Goal: Ask a question

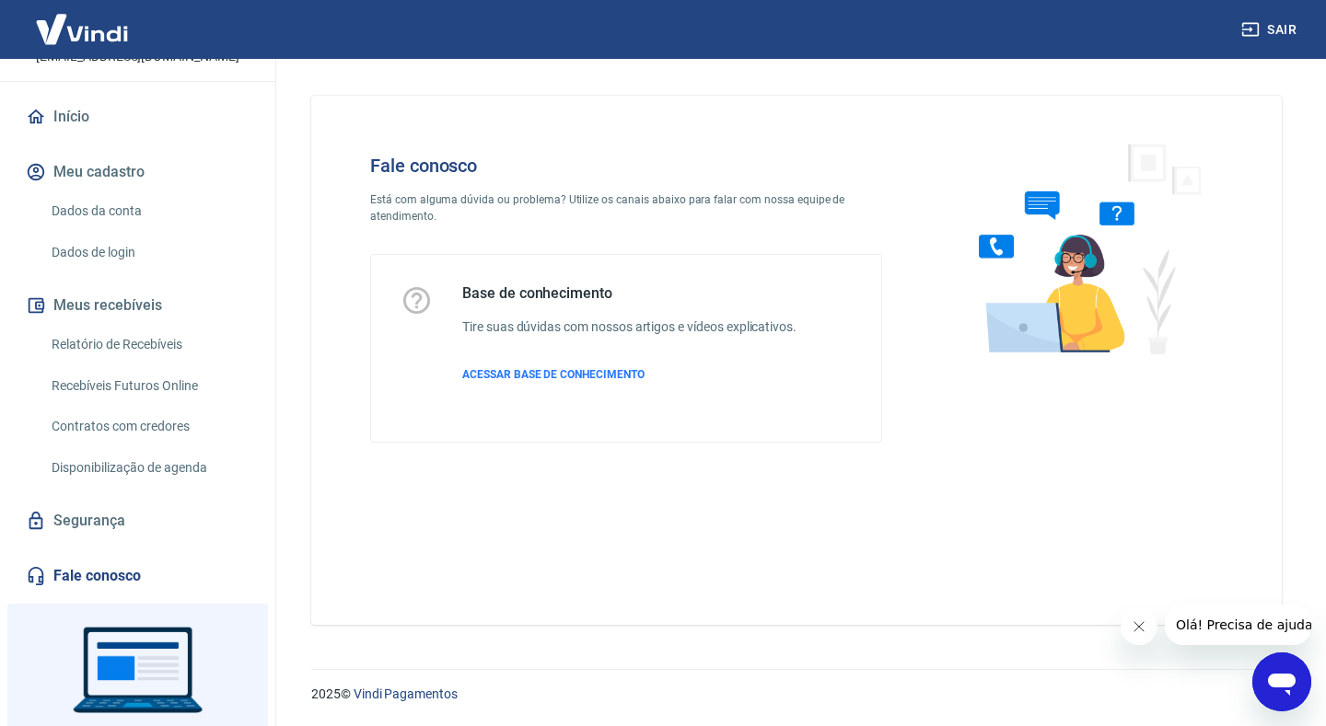
scroll to position [226, 0]
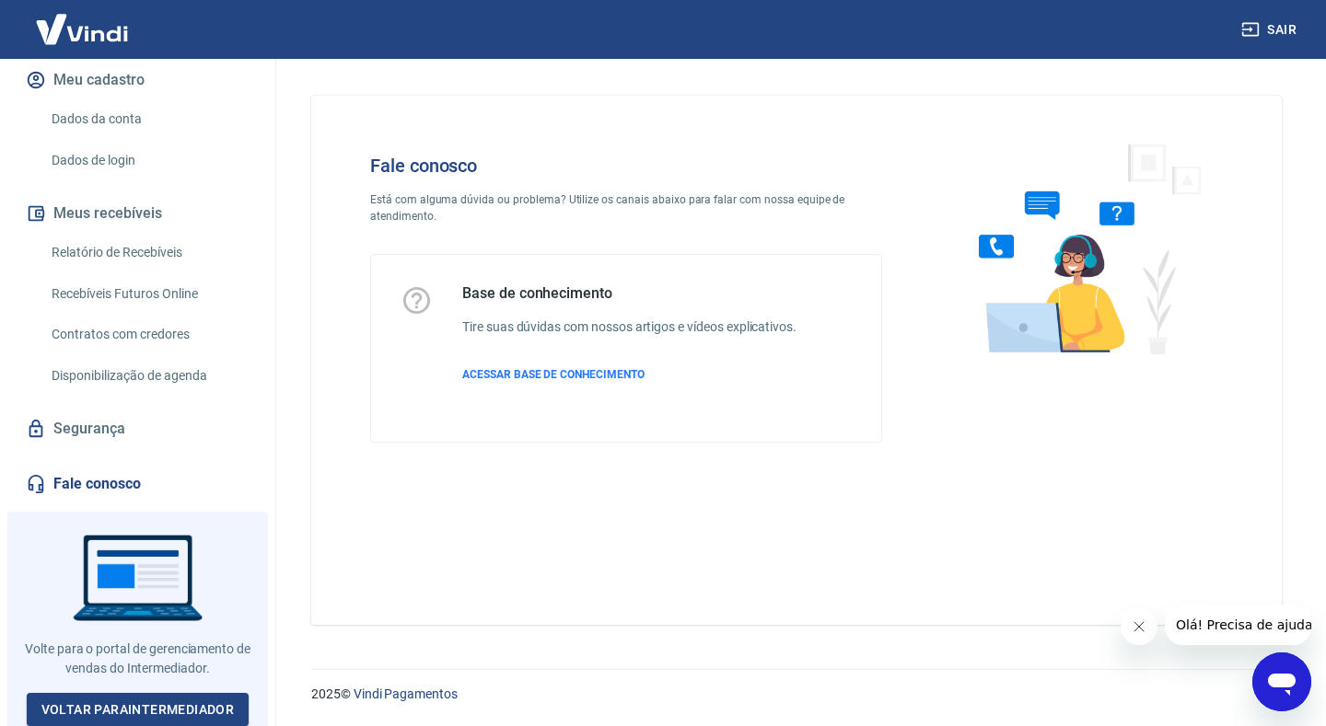
click at [109, 481] on link "Fale conosco" at bounding box center [137, 484] width 231 height 41
drag, startPoint x: 1267, startPoint y: 678, endPoint x: 742, endPoint y: 527, distance: 546.3
click html
click at [527, 381] on p "ACESSAR BASE DE CONHECIMENTO" at bounding box center [629, 374] width 334 height 17
click at [1223, 639] on button "Olá! Precisa de ajuda?" at bounding box center [1248, 625] width 166 height 41
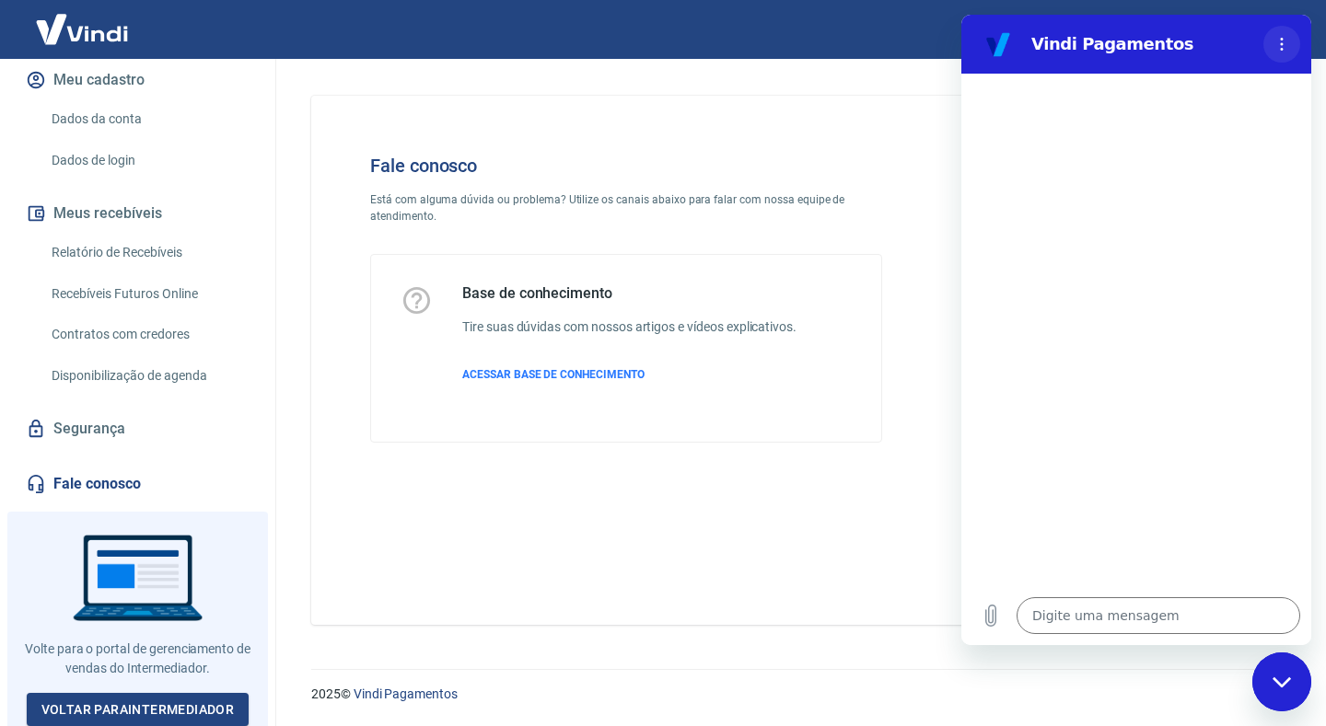
click at [1281, 50] on circle "Menu de opções" at bounding box center [1282, 49] width 3 height 3
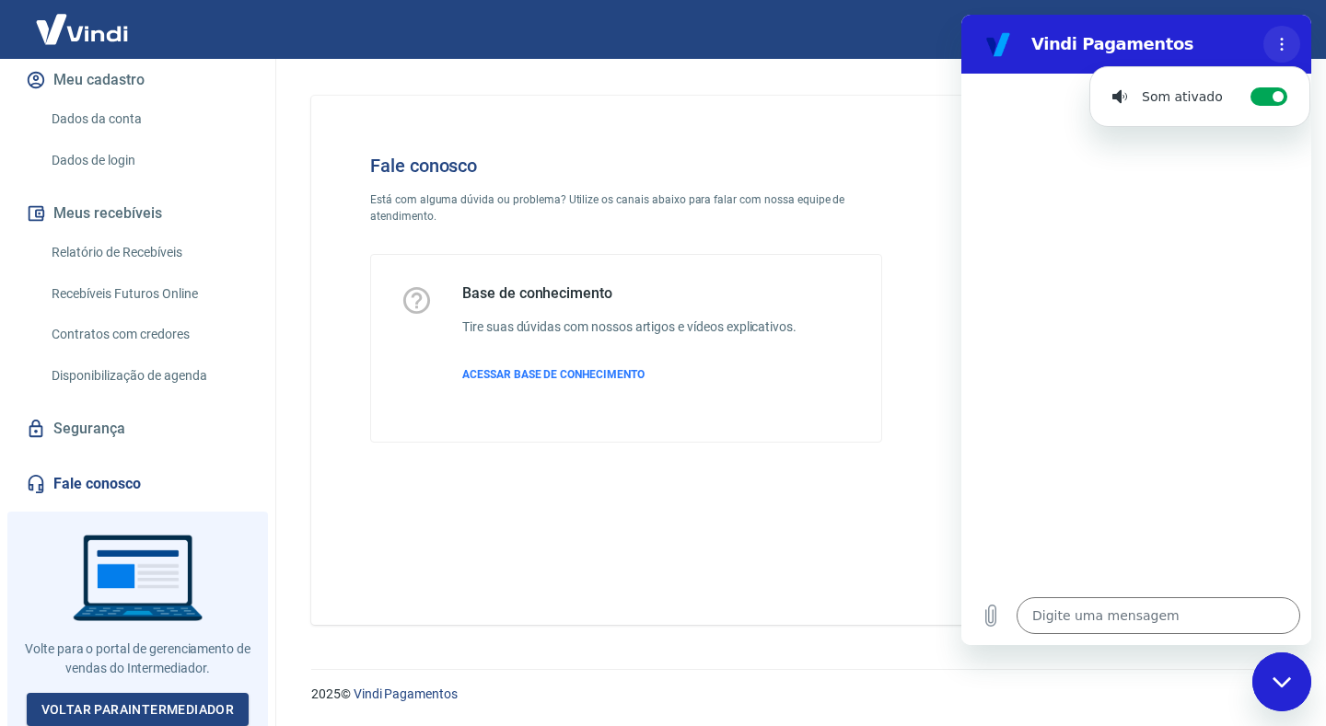
click at [1281, 50] on circle "Menu de opções" at bounding box center [1282, 49] width 3 height 3
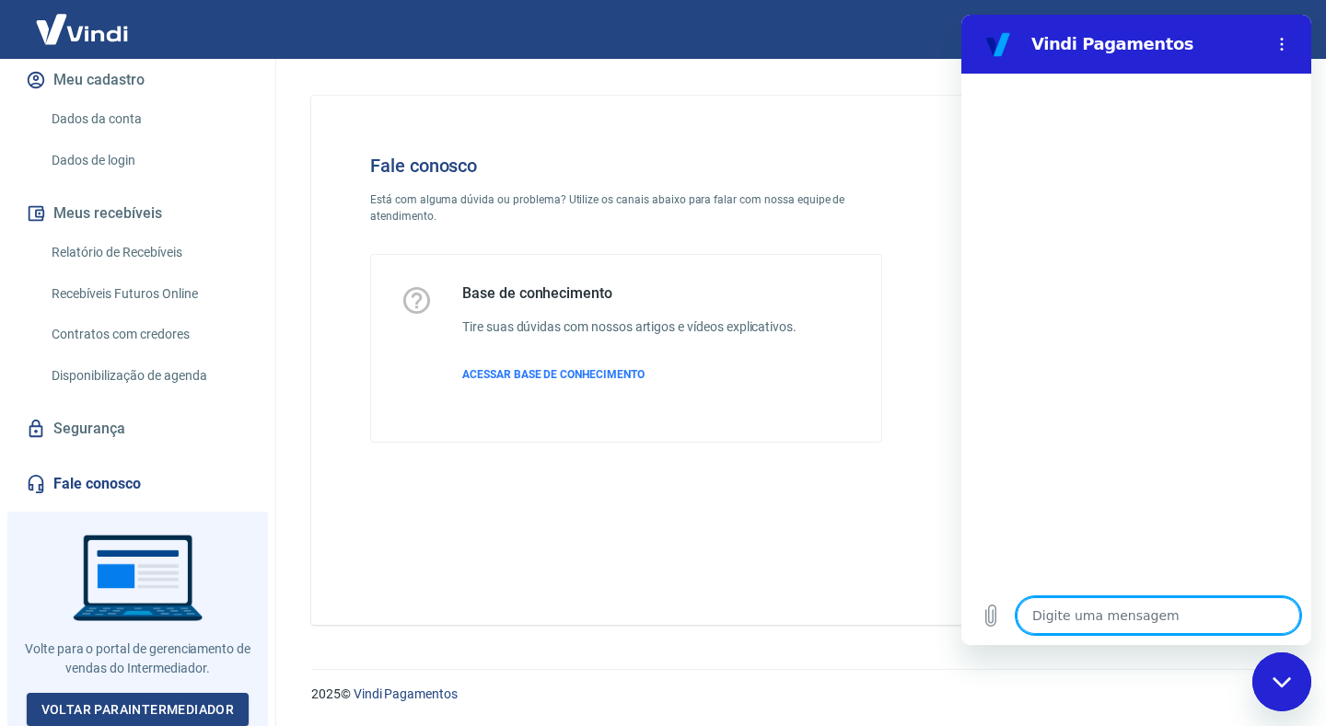
click at [1106, 617] on textarea at bounding box center [1158, 615] width 284 height 37
type textarea "v"
type textarea "x"
type textarea "ve"
type textarea "x"
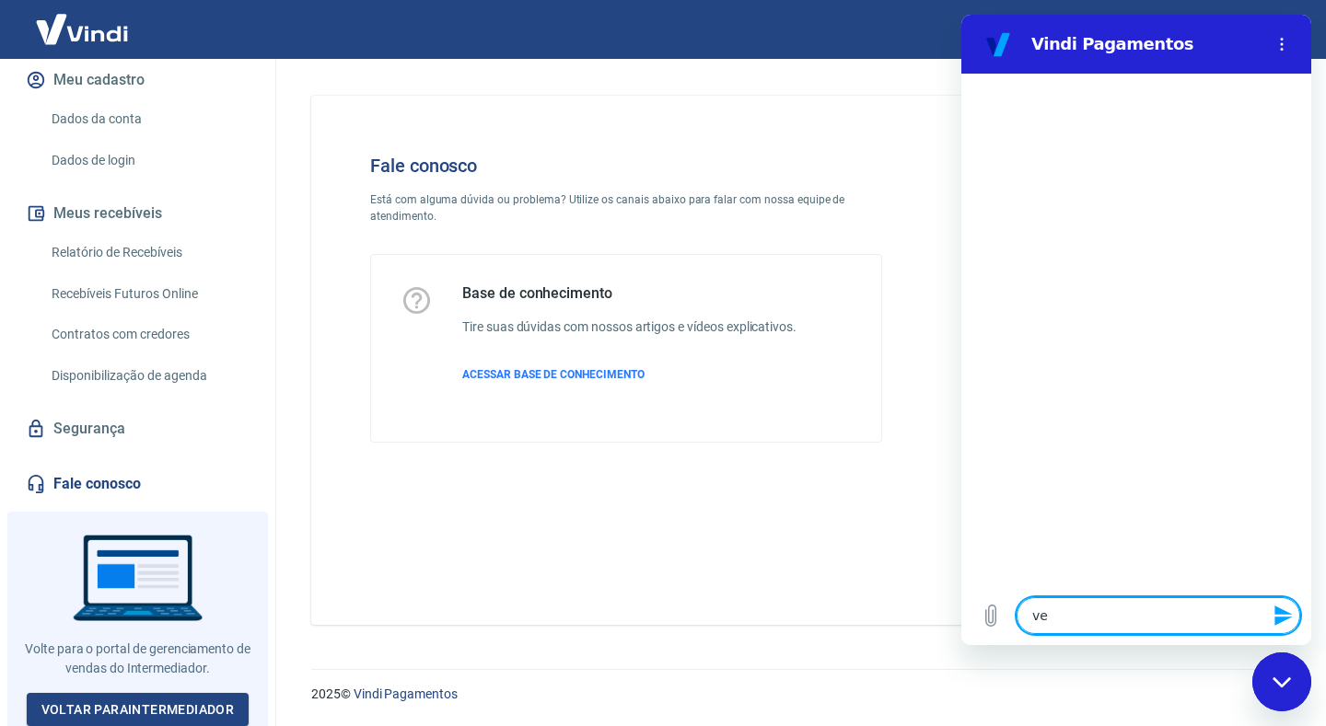
type textarea "ven"
type textarea "x"
type textarea "vend"
type textarea "x"
type textarea "venda"
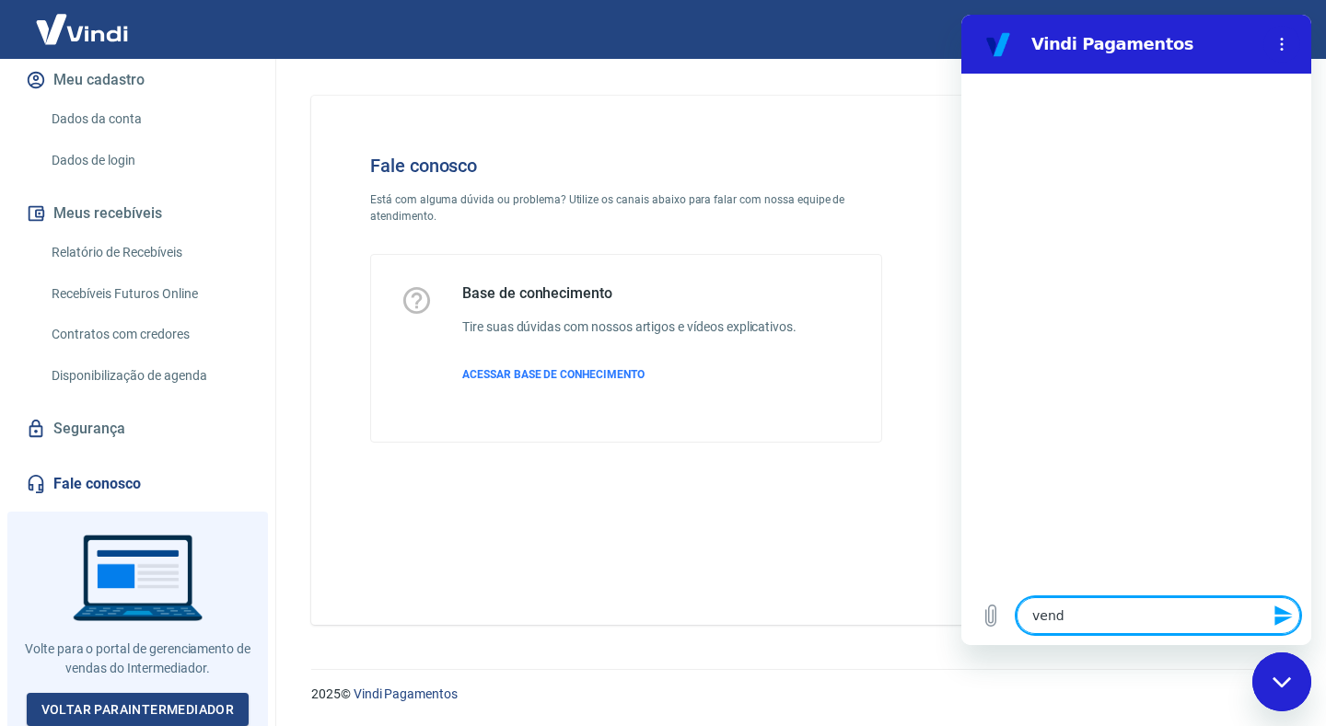
type textarea "x"
type textarea "venda"
type textarea "x"
type textarea "venda n"
type textarea "x"
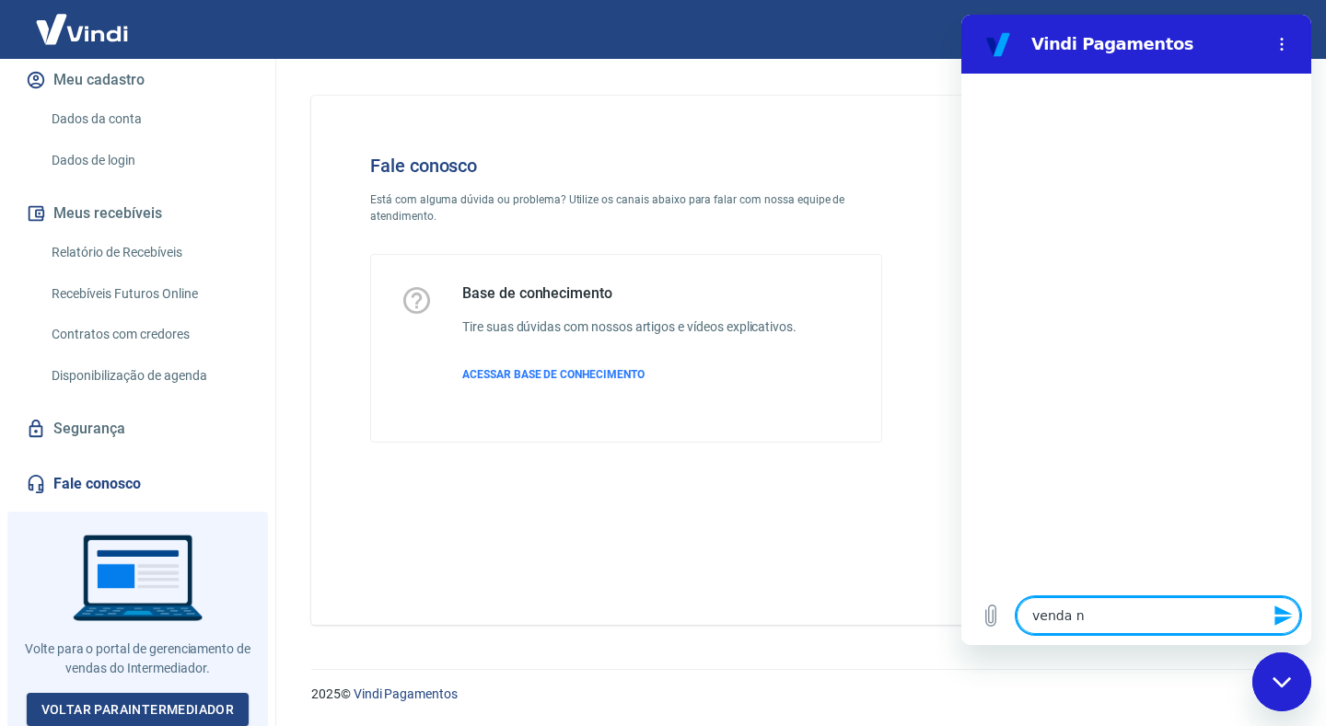
type textarea "venda nã"
type textarea "x"
type textarea "venda não"
type textarea "x"
type textarea "venda não"
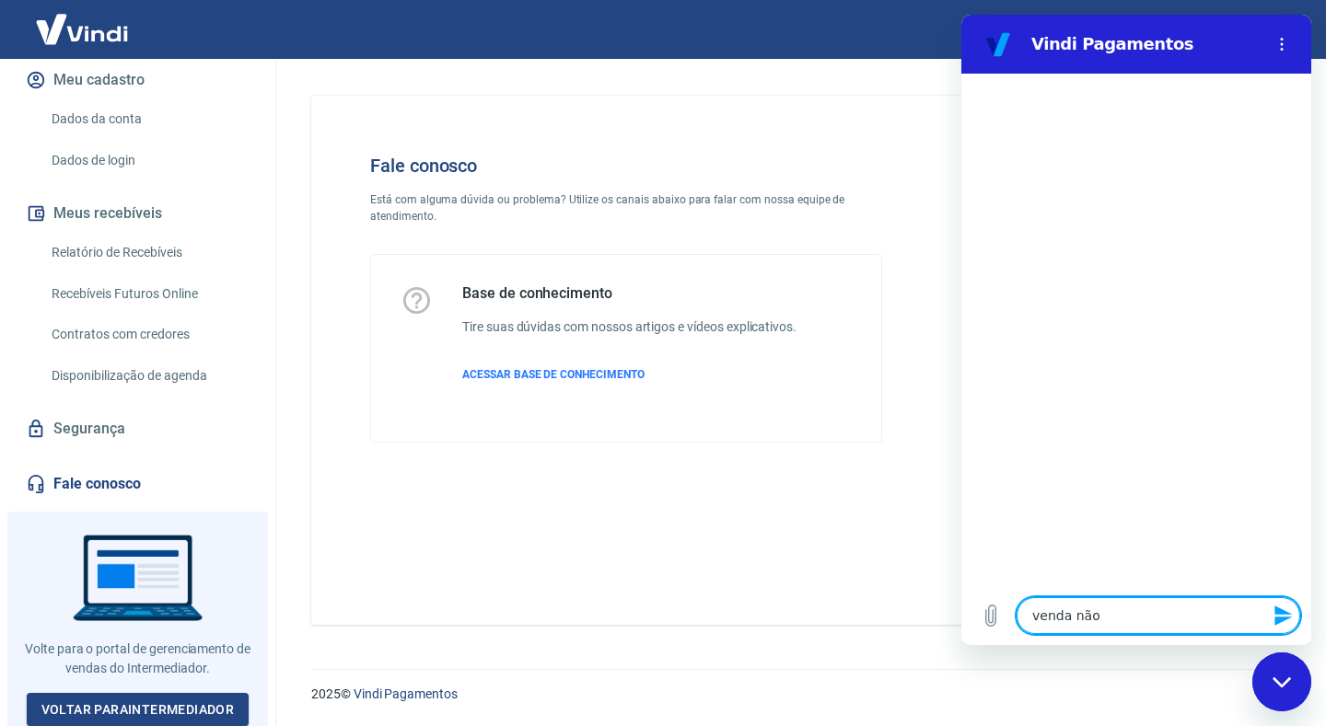
type textarea "x"
type textarea "venda não a"
type textarea "x"
type textarea "venda não ap"
type textarea "x"
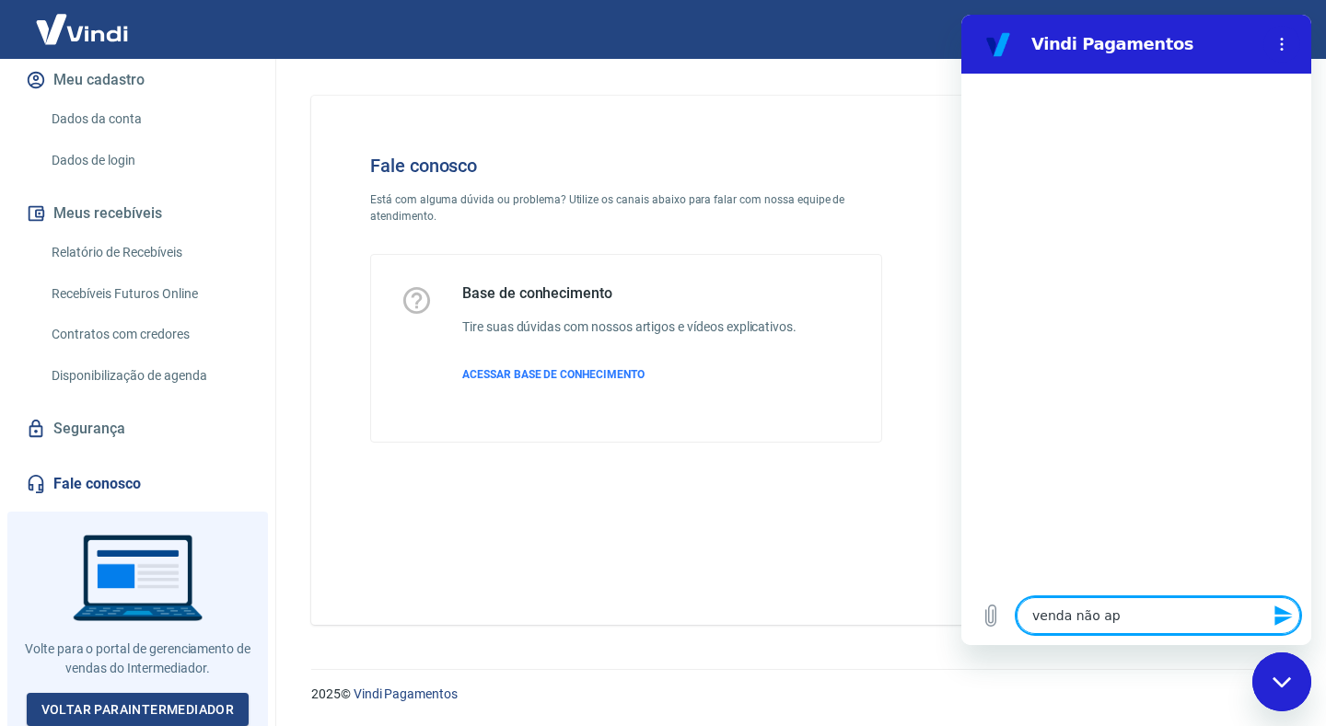
type textarea "venda não apa"
type textarea "x"
type textarea "venda não apae"
type textarea "x"
type textarea "venda não apa"
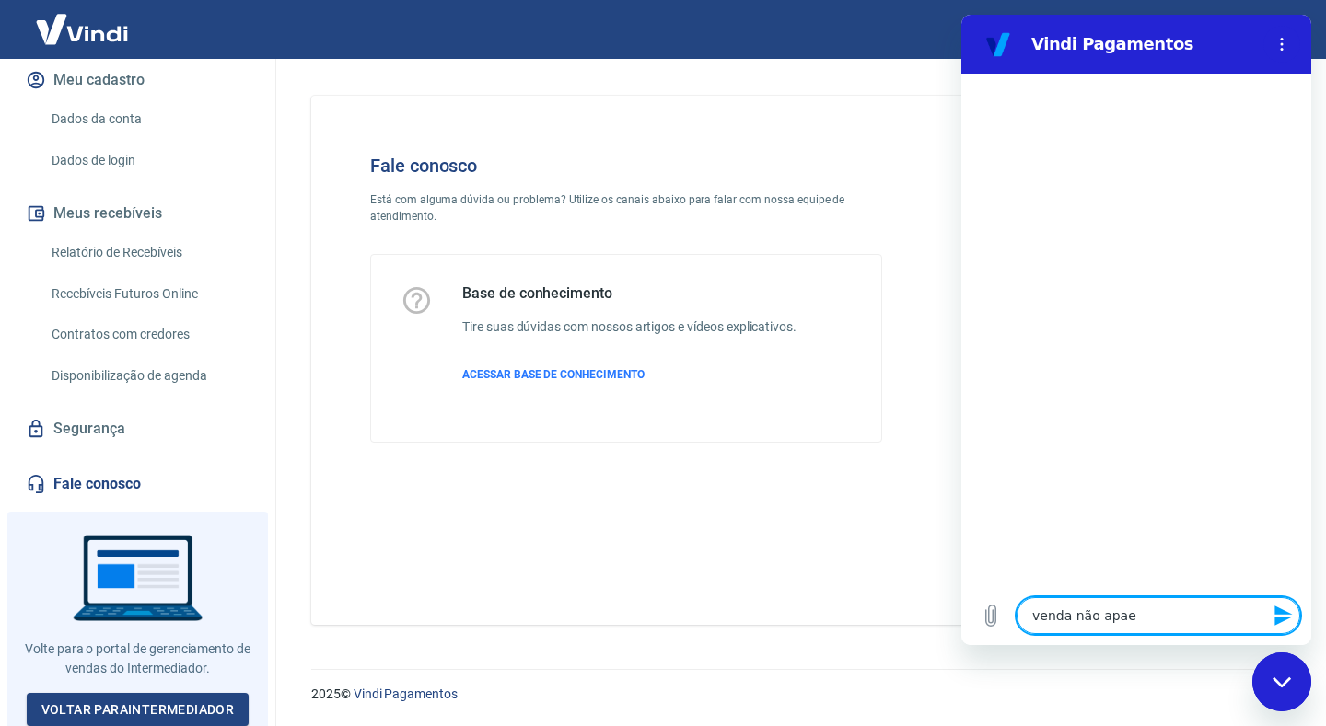
type textarea "x"
type textarea "venda não apar"
type textarea "x"
type textarea "venda não apare"
type textarea "x"
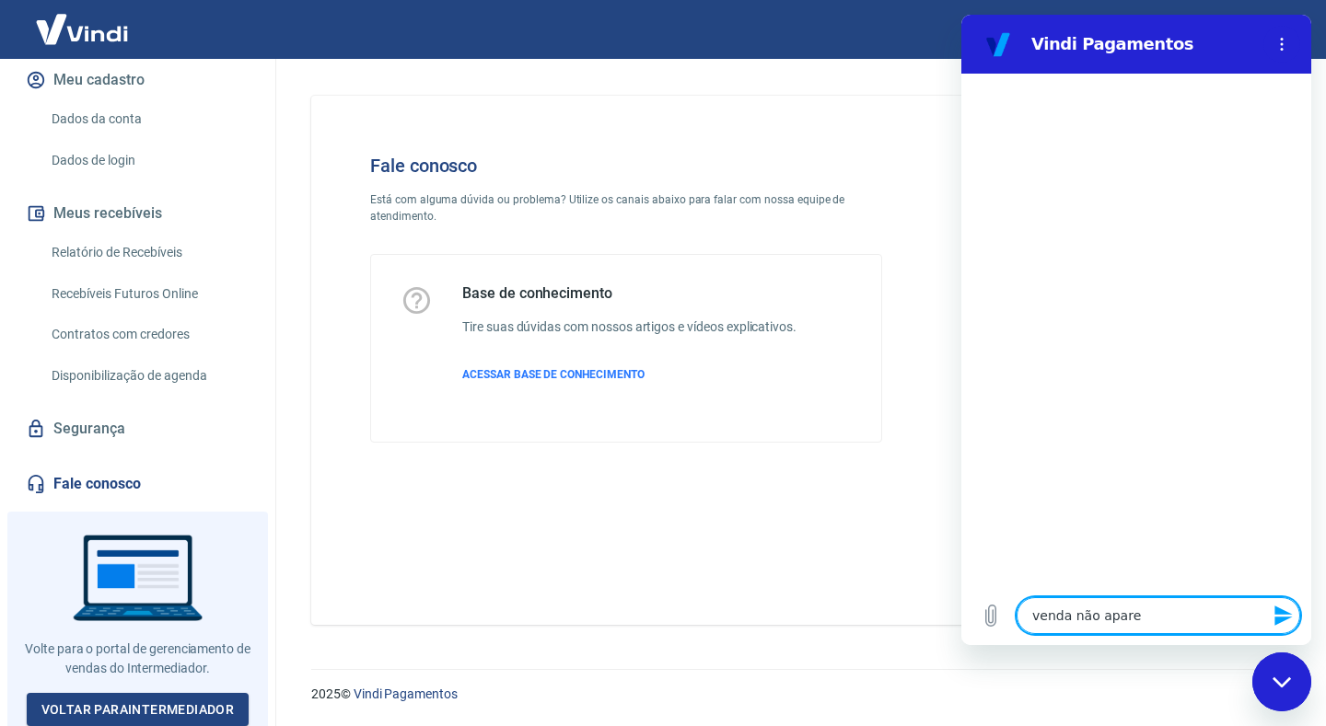
type textarea "venda não aparec"
type textarea "x"
type textarea "venda não aparece"
type textarea "x"
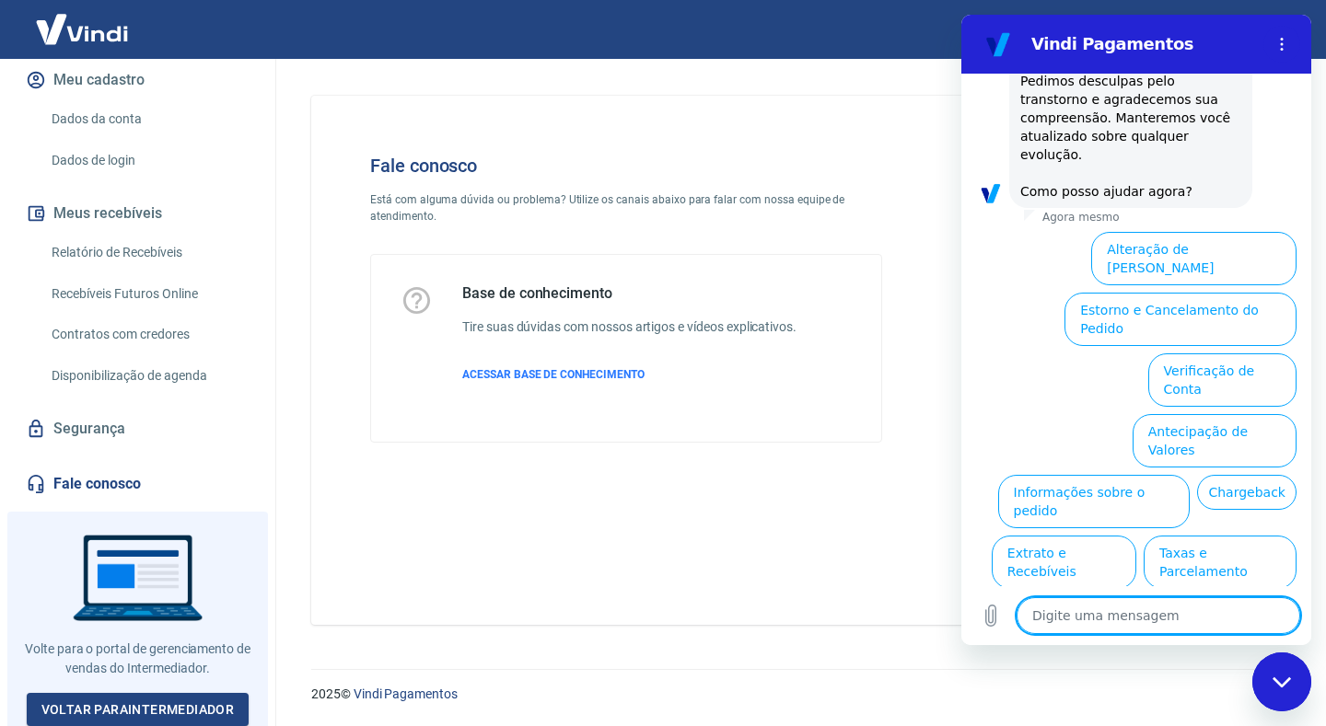
scroll to position [466, 0]
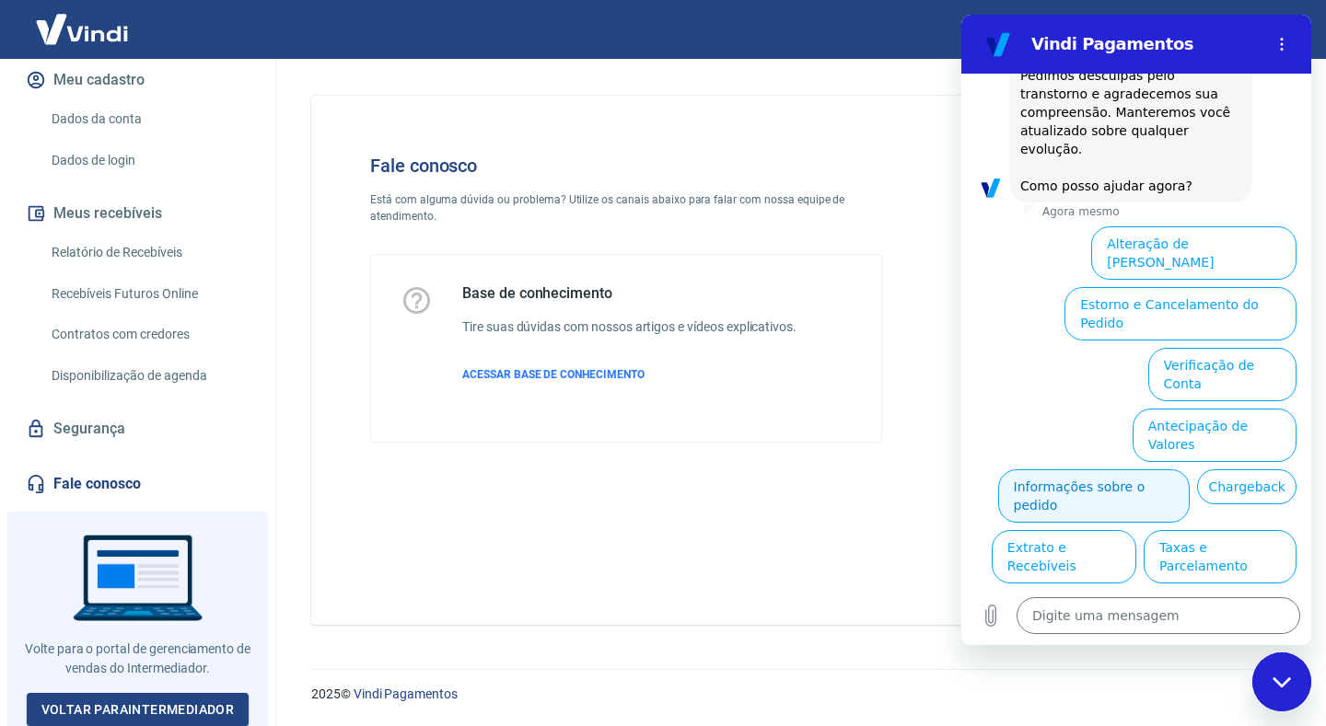
click at [1190, 469] on button "Informações sobre o pedido" at bounding box center [1094, 495] width 192 height 53
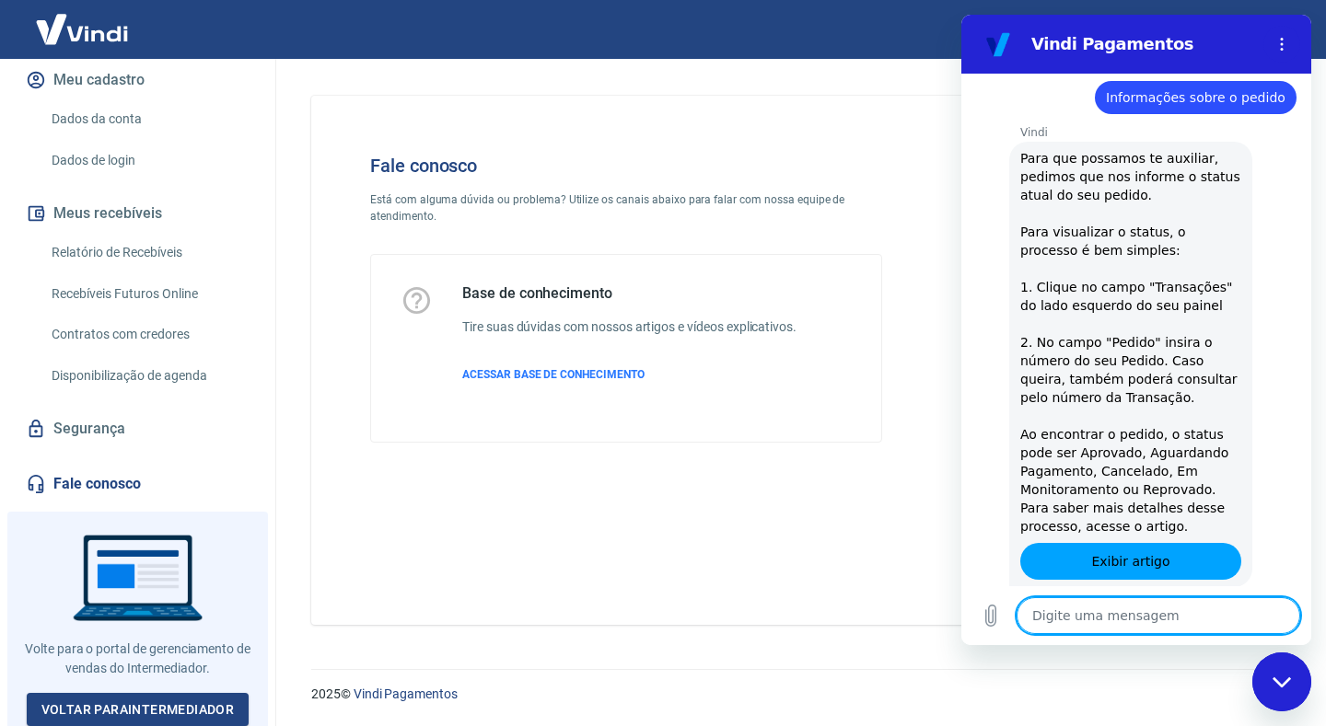
type textarea "x"
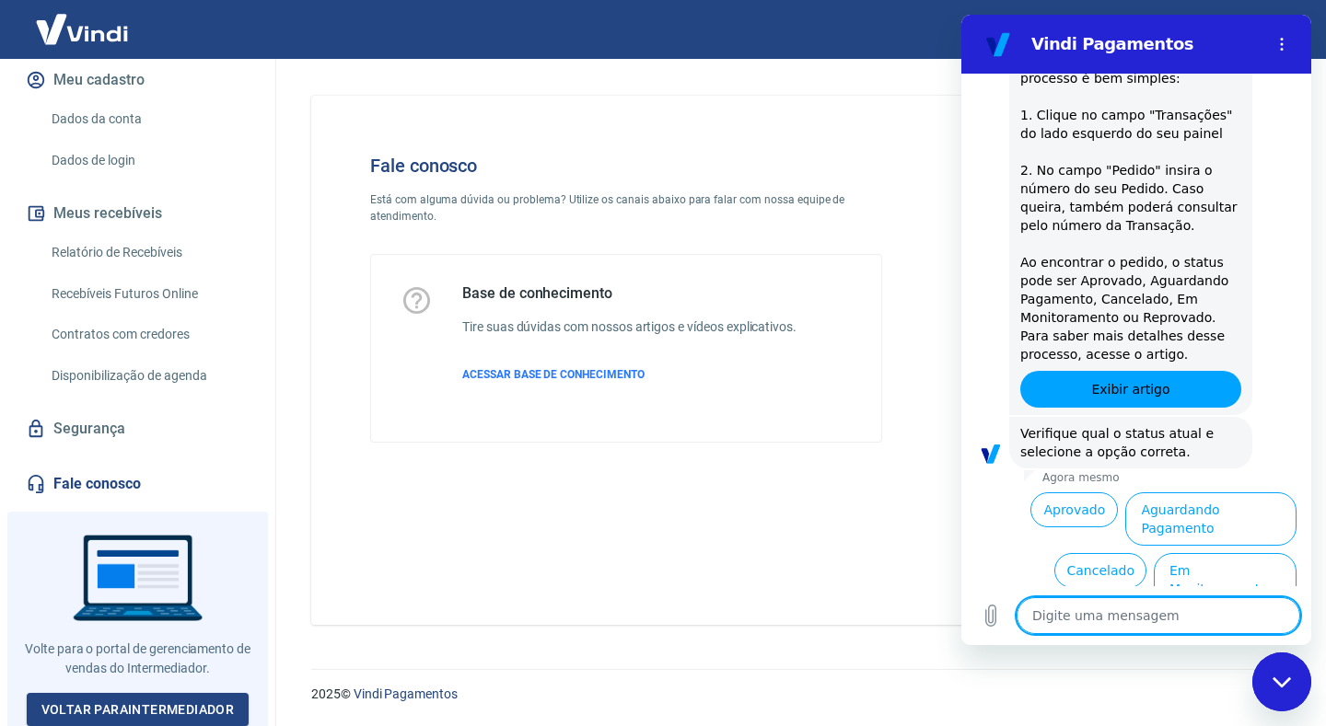
scroll to position [782, 0]
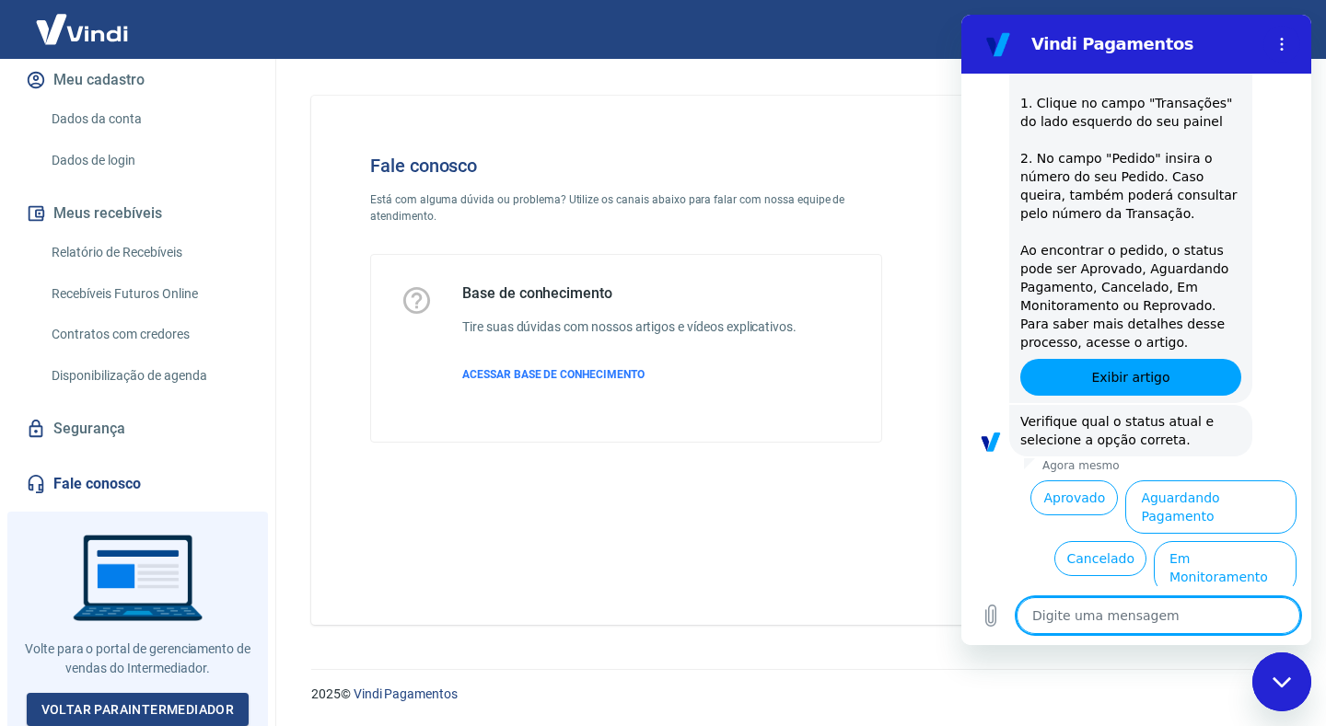
type textarea "a"
type textarea "x"
type textarea "at"
type textarea "x"
type textarea "ate"
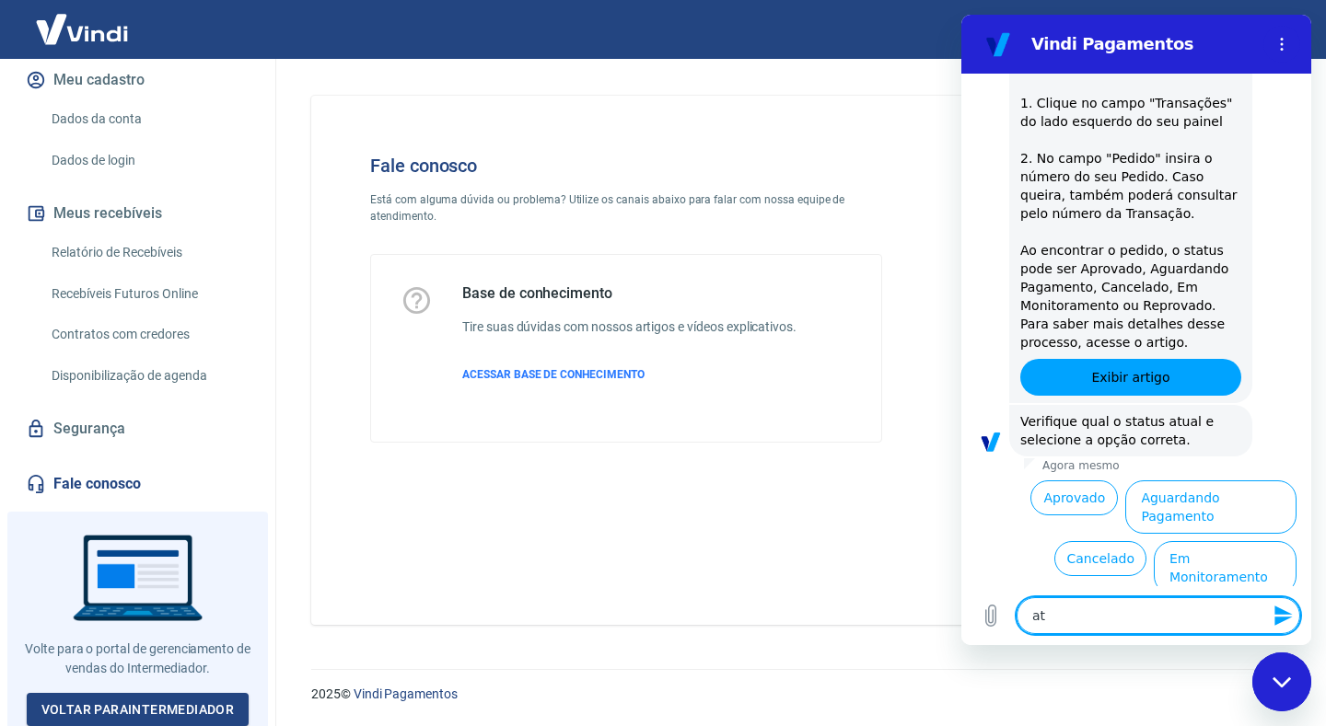
type textarea "x"
type textarea "aten"
type textarea "x"
type textarea "atend"
type textarea "x"
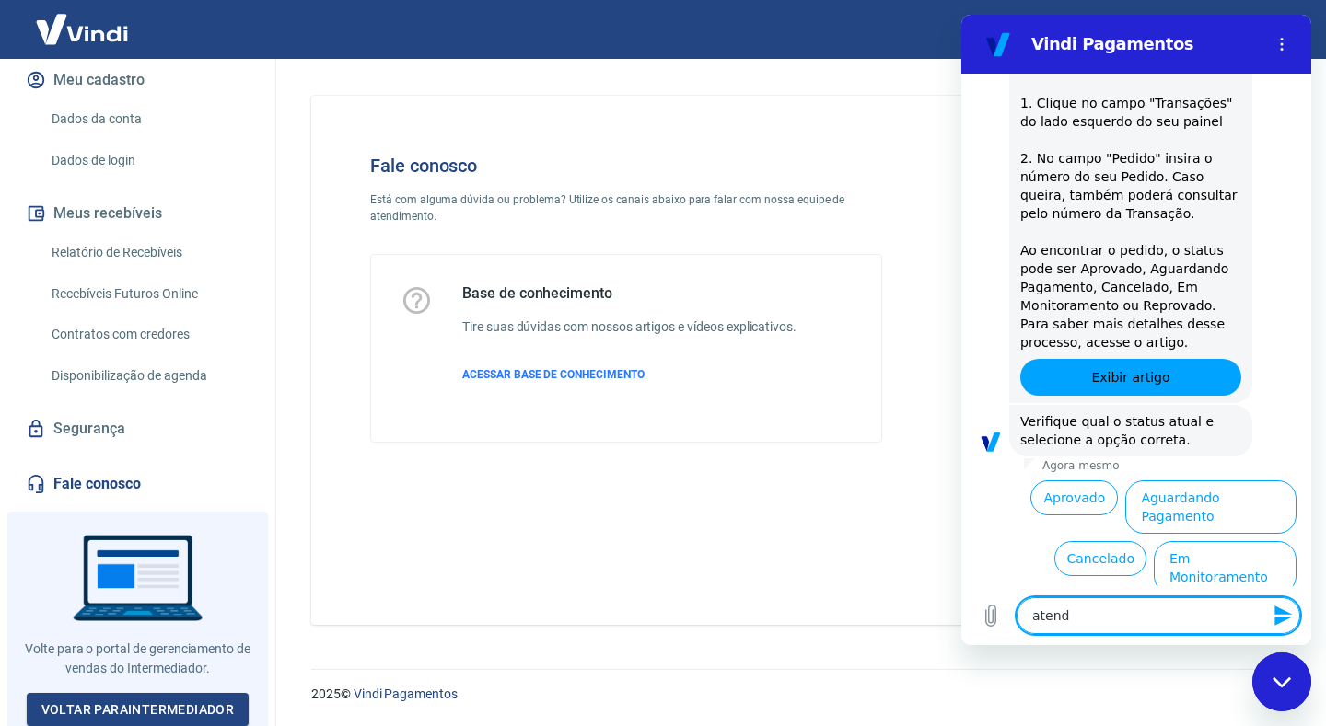
type textarea "atende"
type textarea "x"
type textarea "atenden"
type textarea "x"
type textarea "atendent"
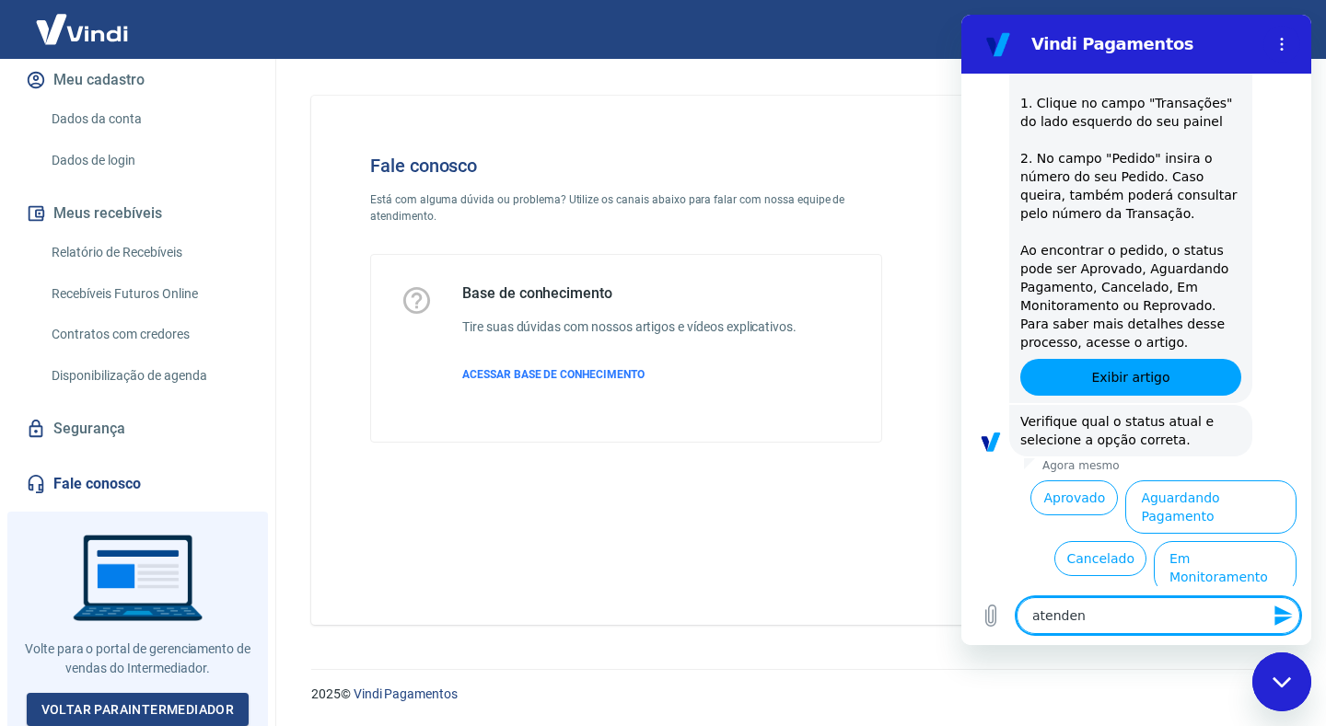
type textarea "x"
type textarea "atendente"
type textarea "x"
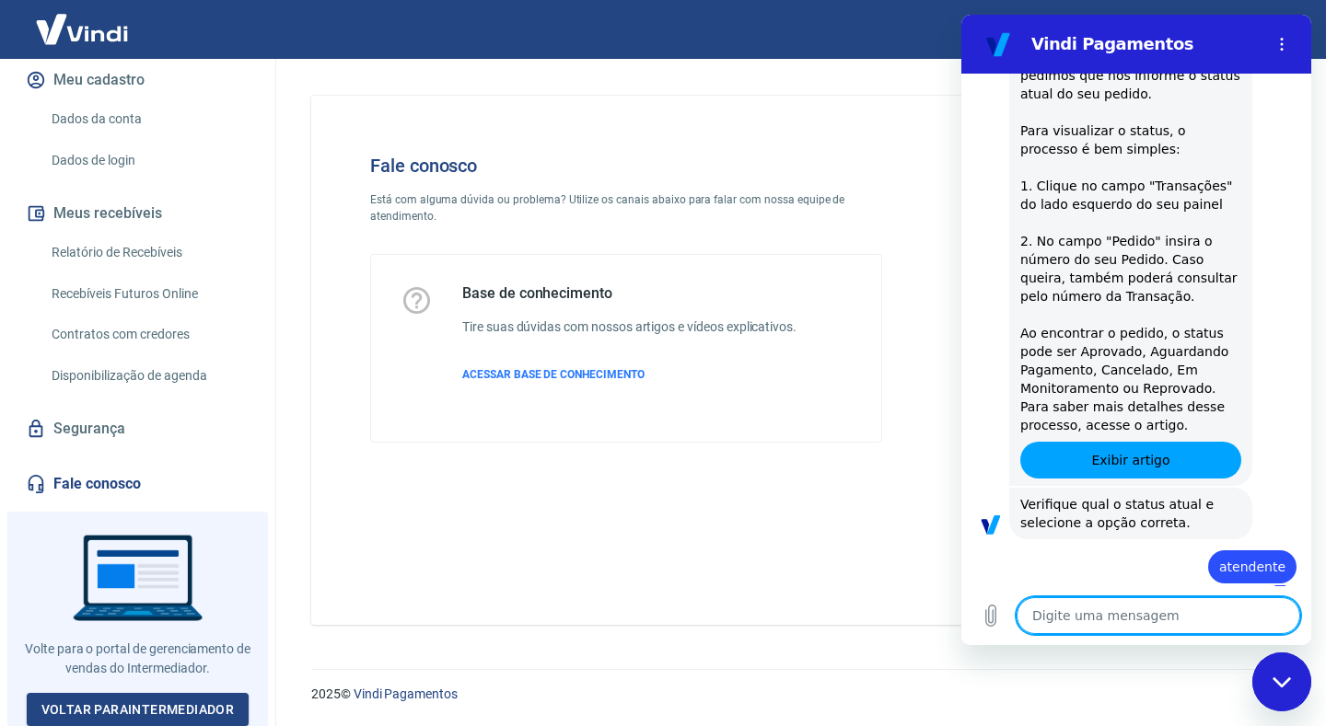
type textarea "x"
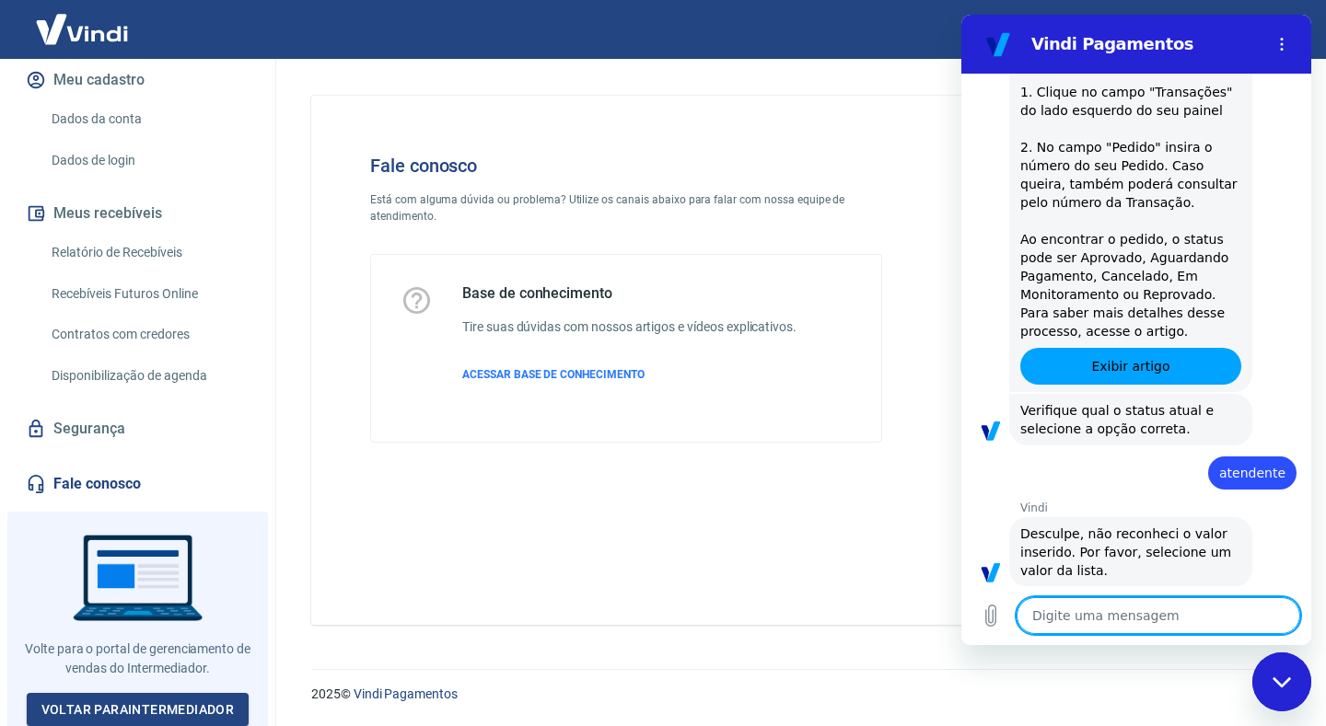
scroll to position [797, 0]
